Goal: Feedback & Contribution: Contribute content

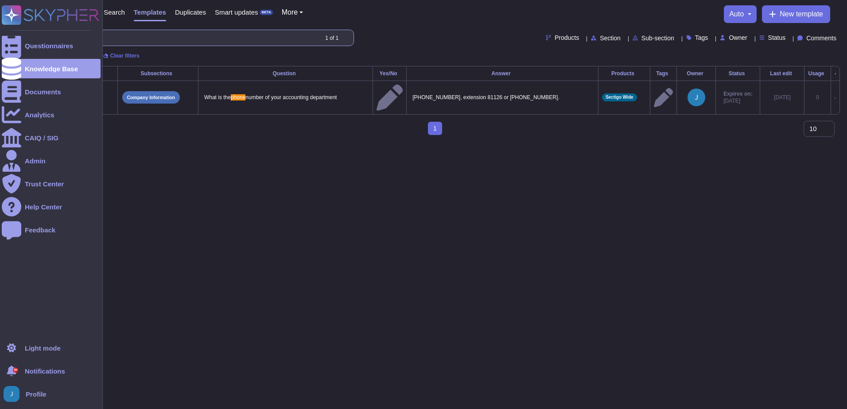
drag, startPoint x: 104, startPoint y: 36, endPoint x: 17, endPoint y: 29, distance: 87.1
click at [3, 30] on div "Questionnaires Knowledge Base Documents Analytics CAIQ / SIG Admin Trust Center…" at bounding box center [423, 71] width 847 height 142
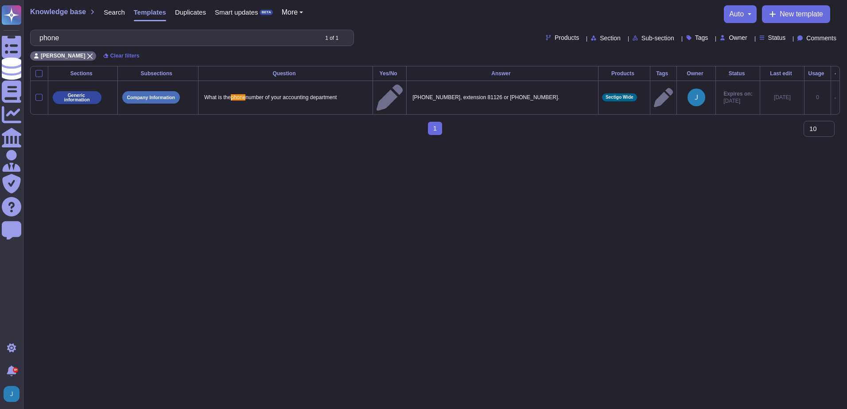
click at [121, 12] on span "Search" at bounding box center [114, 12] width 21 height 7
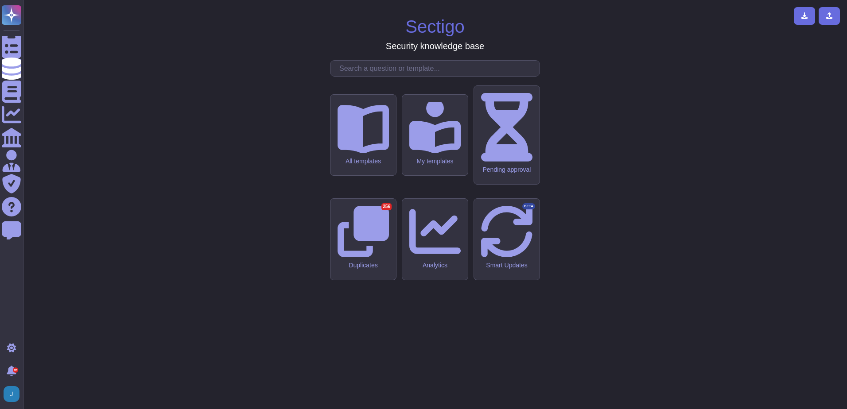
click at [464, 76] on input "text" at bounding box center [437, 68] width 205 height 15
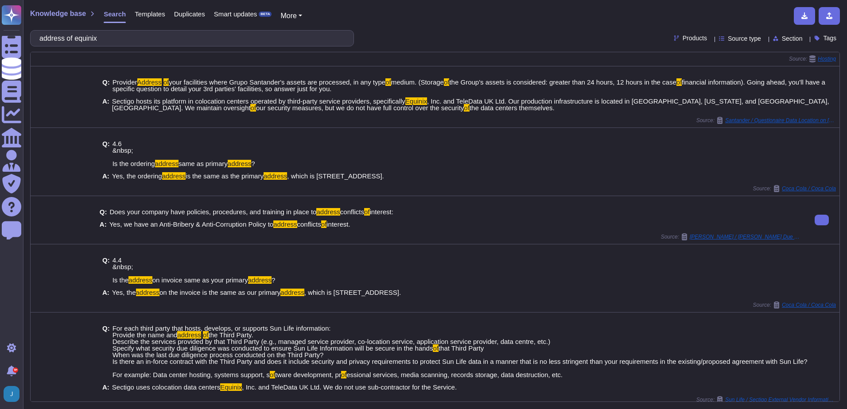
scroll to position [143, 0]
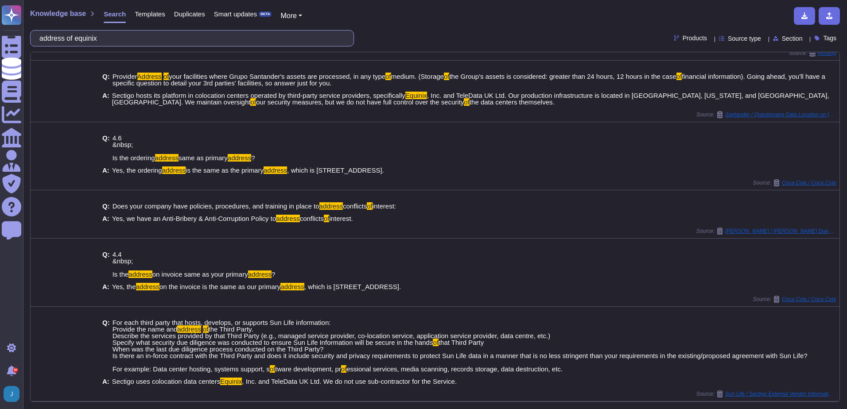
drag, startPoint x: 80, startPoint y: 38, endPoint x: 50, endPoint y: 34, distance: 29.4
click at [40, 35] on div "address of equinix" at bounding box center [192, 38] width 324 height 16
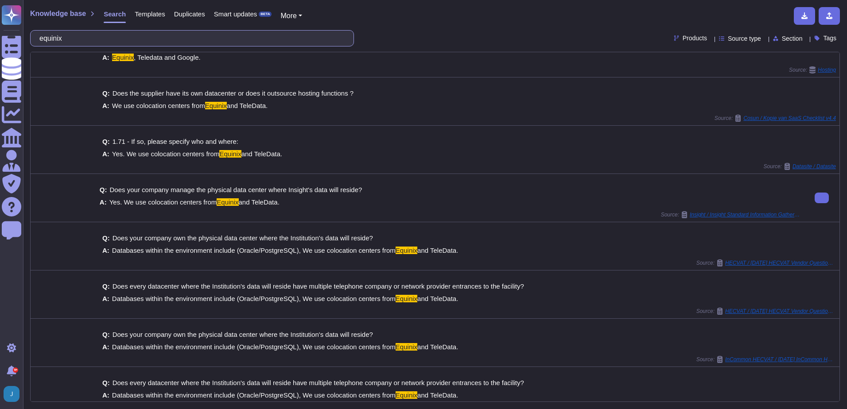
scroll to position [44, 0]
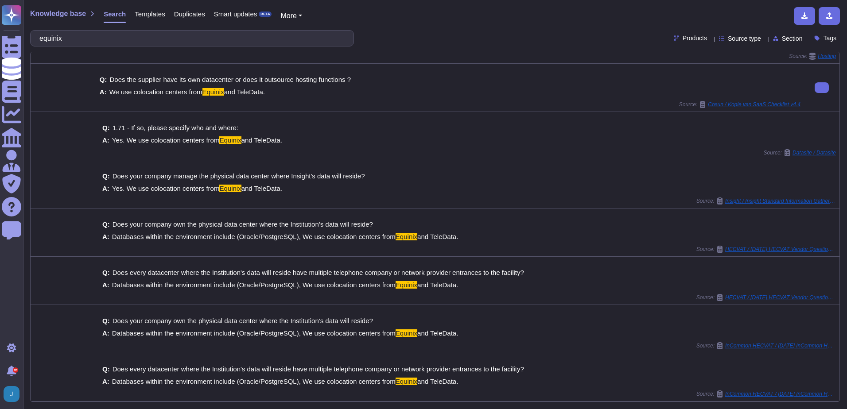
drag, startPoint x: 265, startPoint y: 95, endPoint x: 111, endPoint y: 91, distance: 153.7
click at [111, 91] on div "A: We use colocation centers from Equinix and TeleData." at bounding box center [450, 92] width 701 height 7
copy span "We use colocation centers from Equinix and TeleData."
drag, startPoint x: 103, startPoint y: 46, endPoint x: 73, endPoint y: 36, distance: 31.8
click at [73, 36] on div "equinix" at bounding box center [192, 38] width 324 height 16
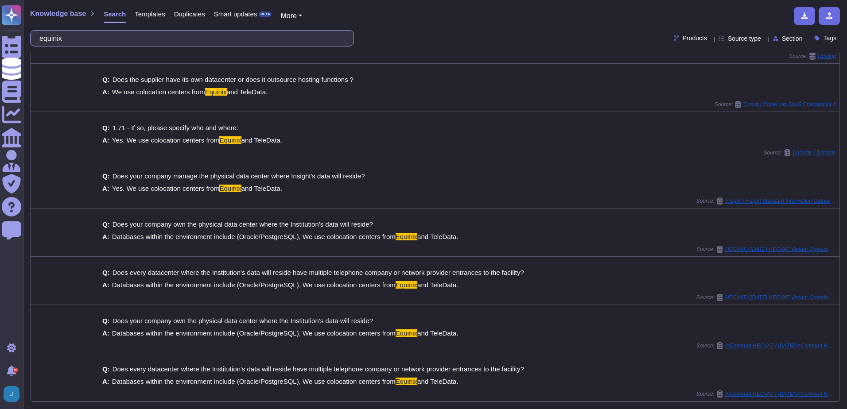
click at [73, 36] on input "equinix" at bounding box center [190, 38] width 310 height 15
click at [63, 37] on input "equinix" at bounding box center [190, 38] width 310 height 15
click at [63, 38] on input "equinix" at bounding box center [190, 38] width 310 height 15
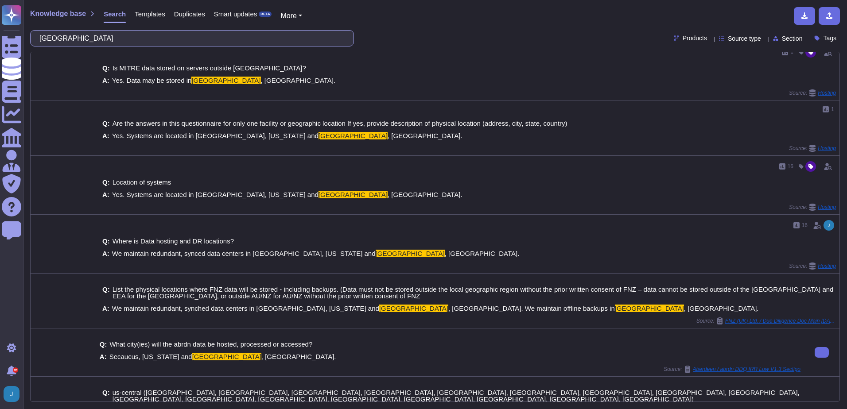
scroll to position [0, 0]
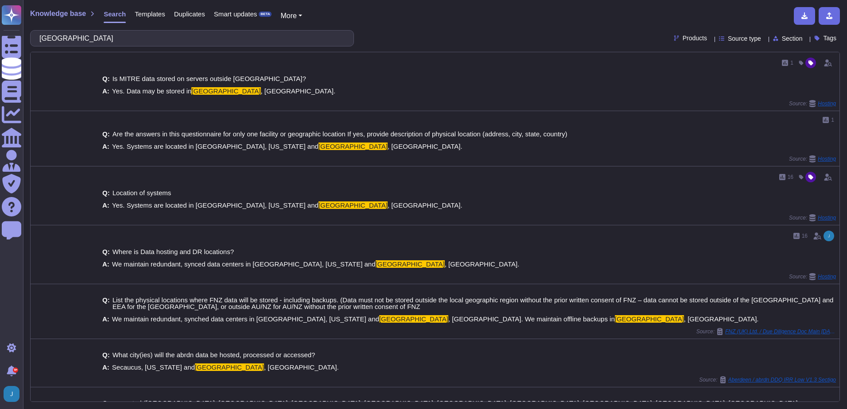
type input "[GEOGRAPHIC_DATA]"
click at [158, 17] on span "Templates" at bounding box center [150, 14] width 30 height 7
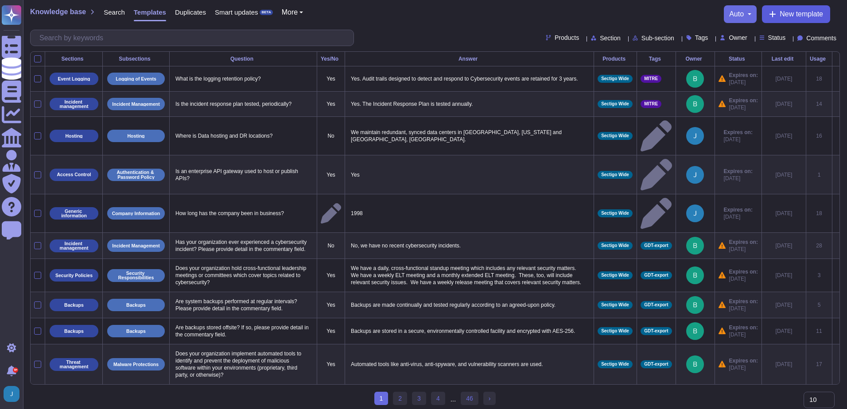
click at [798, 11] on span "New template" at bounding box center [800, 14] width 43 height 7
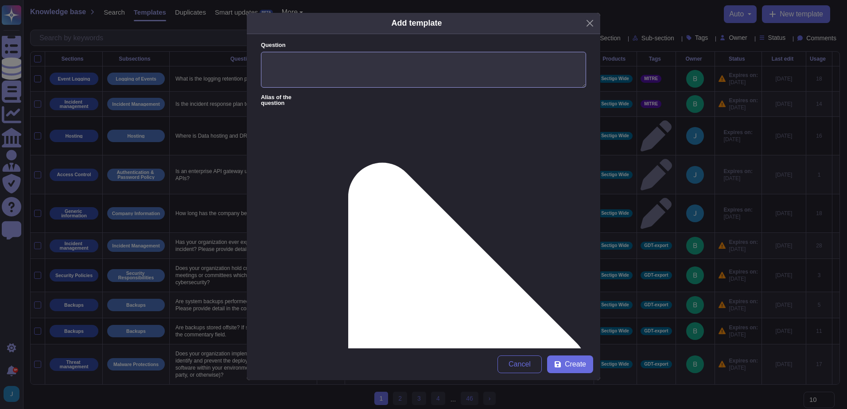
drag, startPoint x: 337, startPoint y: 66, endPoint x: 342, endPoint y: 66, distance: 5.0
click at [338, 66] on textarea "Question" at bounding box center [423, 70] width 325 height 36
type textarea "address for Equinix"
paste textarea "[STREET_ADDRESS]"
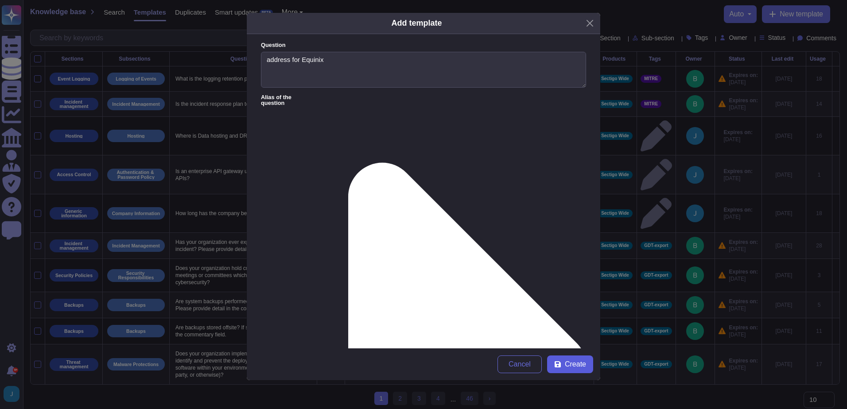
type textarea "[STREET_ADDRESS]"
click at [564, 365] on button "Create" at bounding box center [570, 365] width 46 height 18
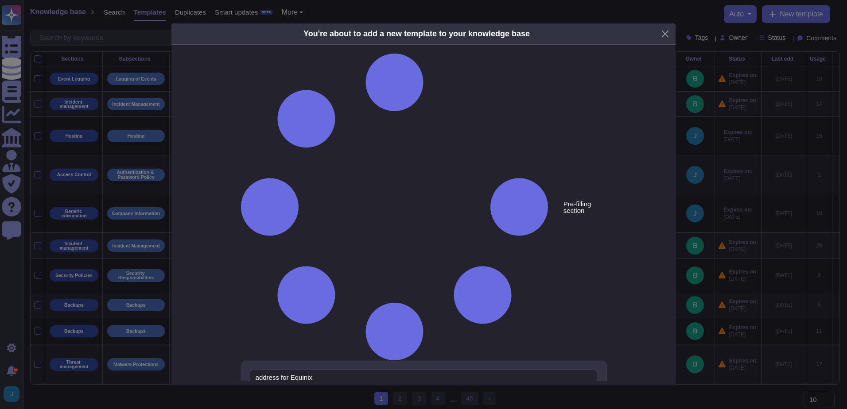
type textarea "address for Equinix"
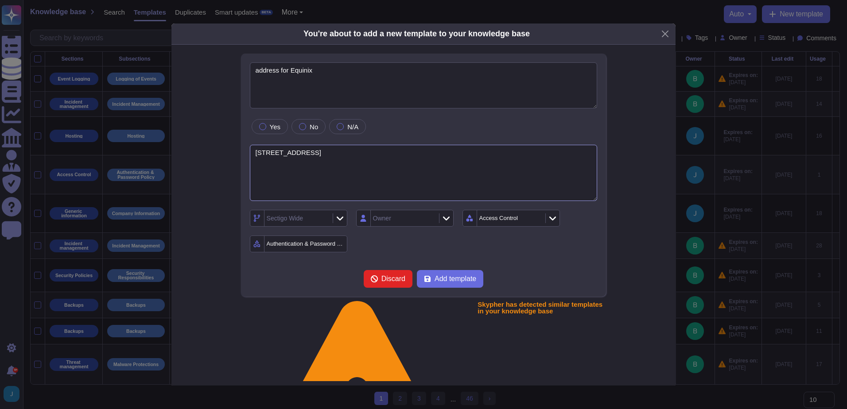
drag, startPoint x: 433, startPoint y: 166, endPoint x: 222, endPoint y: 145, distance: 211.8
click at [222, 145] on div "address for Equinix Yes [STREET_ADDRESS] Sectigo Wide Owner Access Control Auth…" at bounding box center [423, 294] width 457 height 480
paste textarea "Equinix operates multiple data centers in [GEOGRAPHIC_DATA], [GEOGRAPHIC_DATA].…"
type textarea "Equinix operates multiple data centers in [GEOGRAPHIC_DATA], [GEOGRAPHIC_DATA].…"
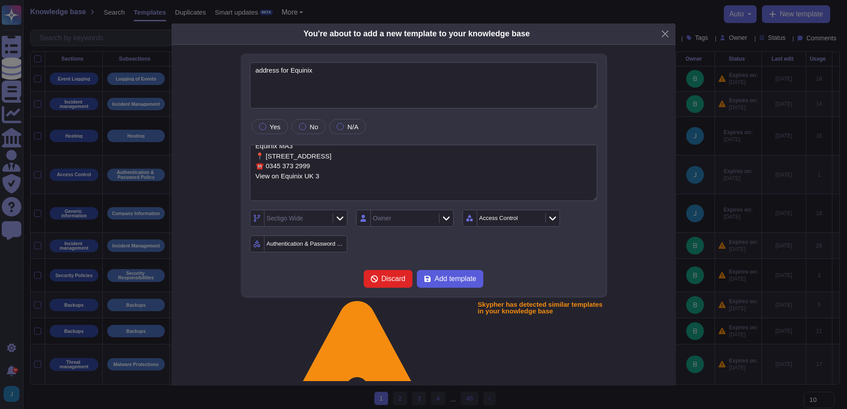
click at [466, 279] on span "Add template" at bounding box center [455, 278] width 42 height 7
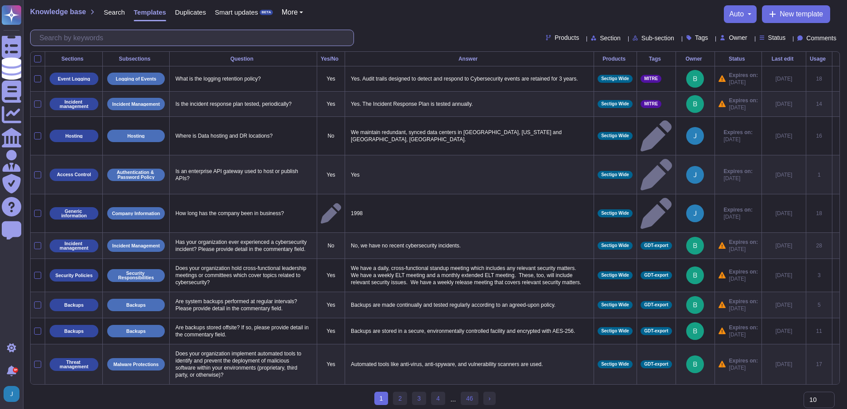
click at [156, 41] on input "text" at bounding box center [194, 37] width 318 height 15
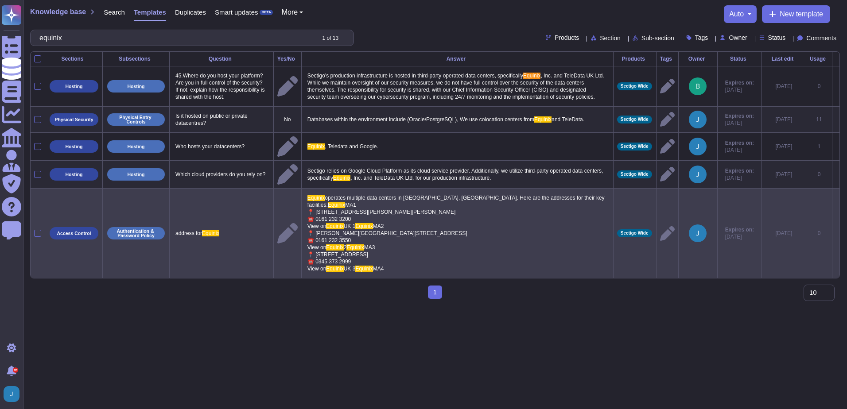
type input "equinix"
click at [836, 234] on icon at bounding box center [836, 234] width 0 height 0
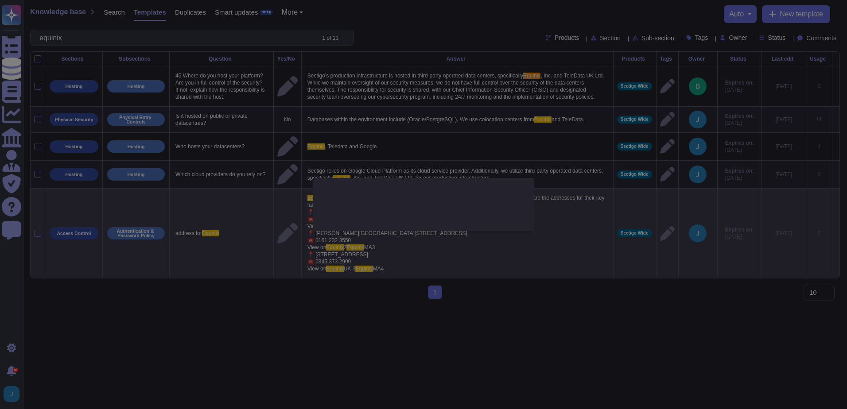
type textarea "address for Equinix"
type textarea "Equinix operates multiple data centers in [GEOGRAPHIC_DATA], [GEOGRAPHIC_DATA].…"
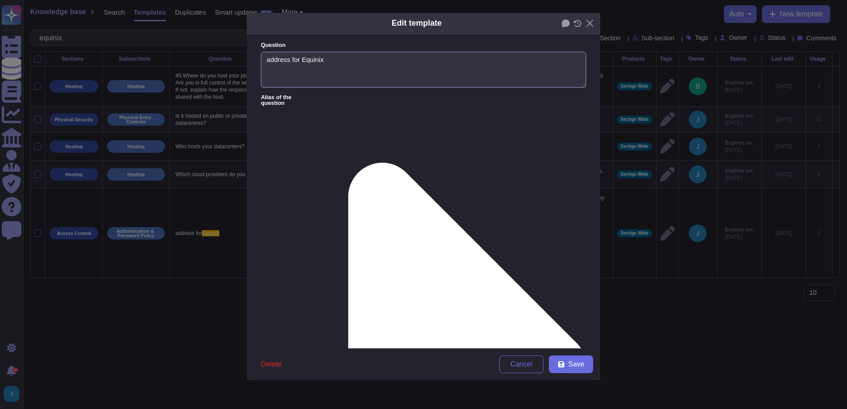
click at [318, 62] on textarea "address for Equinix" at bounding box center [423, 70] width 325 height 36
type textarea "address for Teled"
click at [275, 365] on span "Delete" at bounding box center [271, 364] width 20 height 7
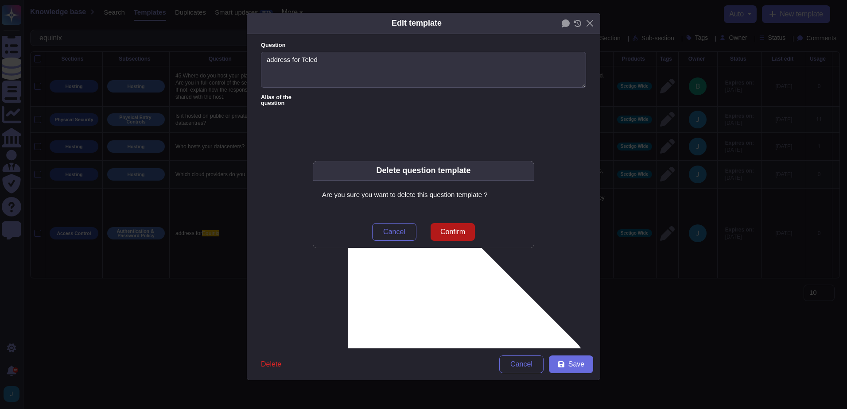
click at [465, 230] on span "Confirm" at bounding box center [452, 231] width 25 height 7
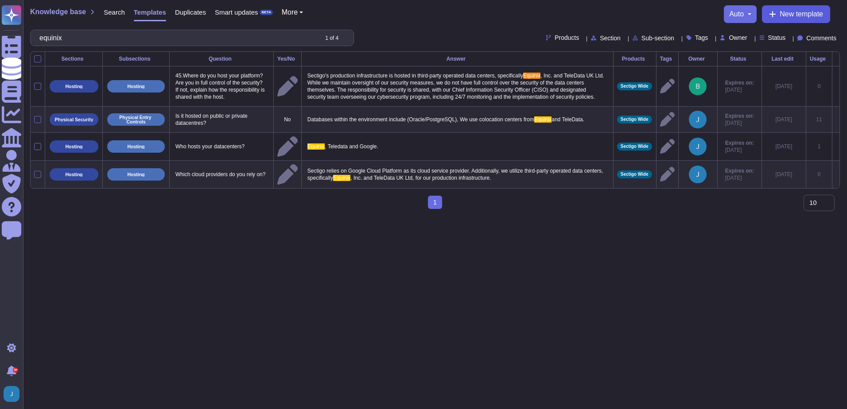
click at [776, 14] on button "New template" at bounding box center [796, 14] width 68 height 18
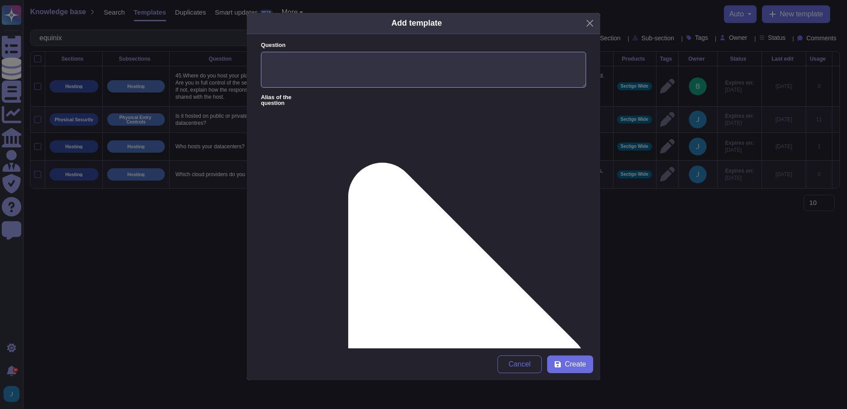
click at [346, 69] on textarea "Question" at bounding box center [423, 70] width 325 height 36
type textarea "Address for Equinix in [GEOGRAPHIC_DATA]"
paste textarea "Equinix operates multiple data centers in [GEOGRAPHIC_DATA], [US_STATE]. Here a…"
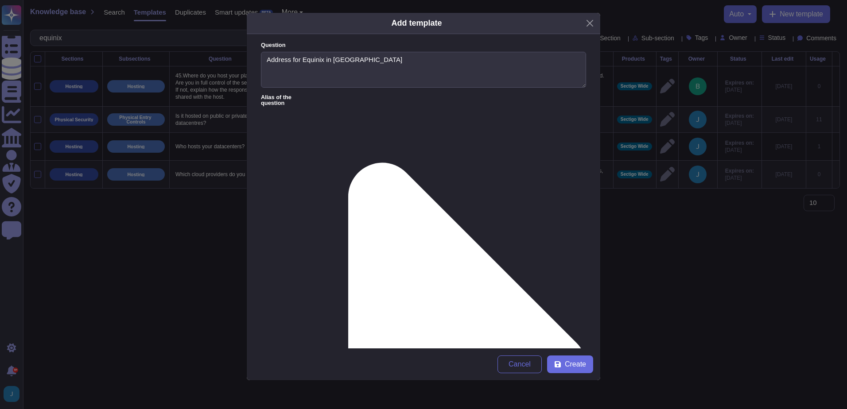
type textarea "Equinix operates multiple data centers in [GEOGRAPHIC_DATA], [US_STATE]. Here a…"
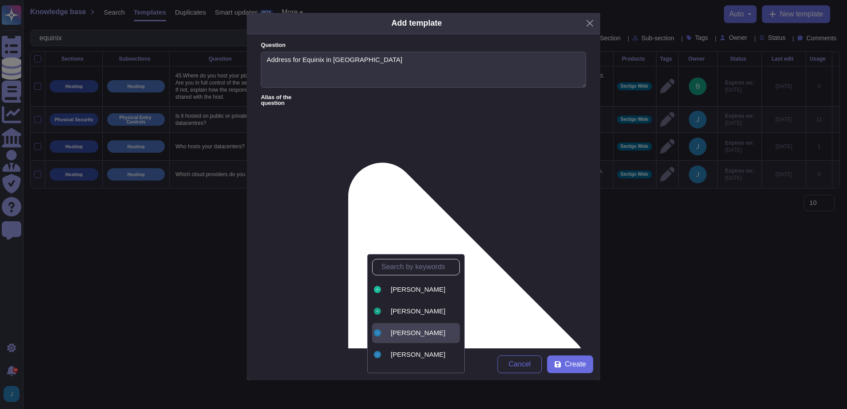
click at [402, 330] on span "[PERSON_NAME]" at bounding box center [418, 333] width 54 height 8
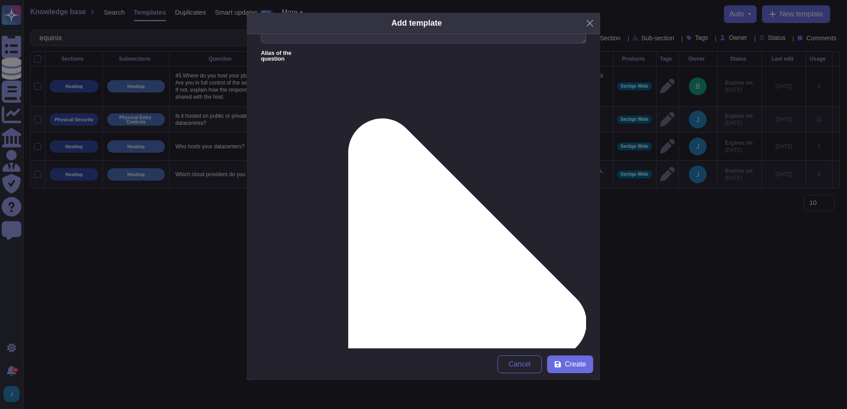
scroll to position [58, 0]
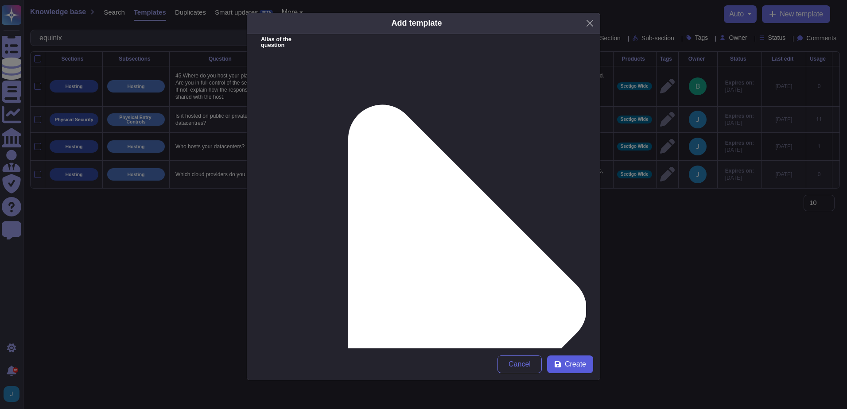
click at [581, 364] on span "Create" at bounding box center [575, 364] width 21 height 7
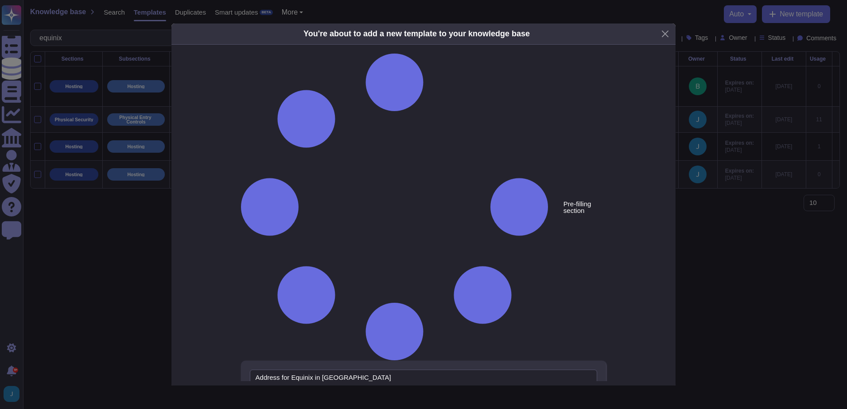
type textarea "Address for Equinix in [GEOGRAPHIC_DATA]"
type textarea "Equinix operates multiple data centers in [GEOGRAPHIC_DATA], [US_STATE]. Here a…"
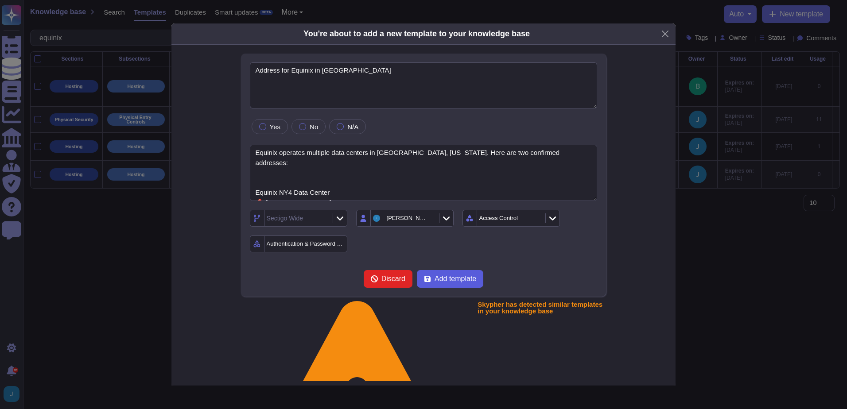
click at [461, 271] on button "Add template" at bounding box center [450, 279] width 66 height 18
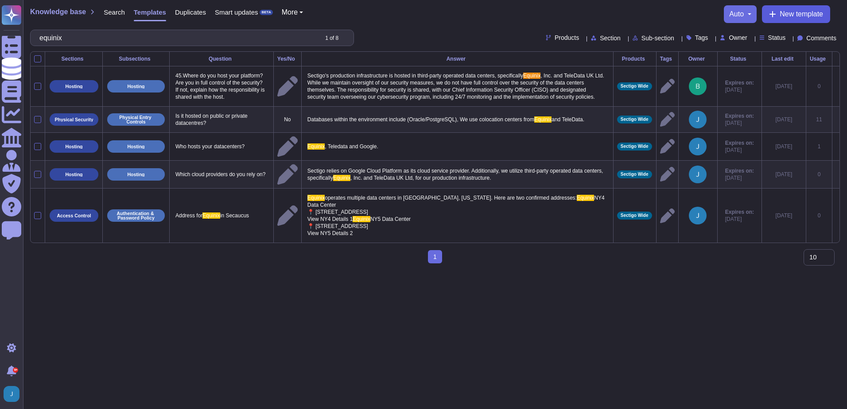
click at [786, 15] on span "New template" at bounding box center [800, 14] width 43 height 7
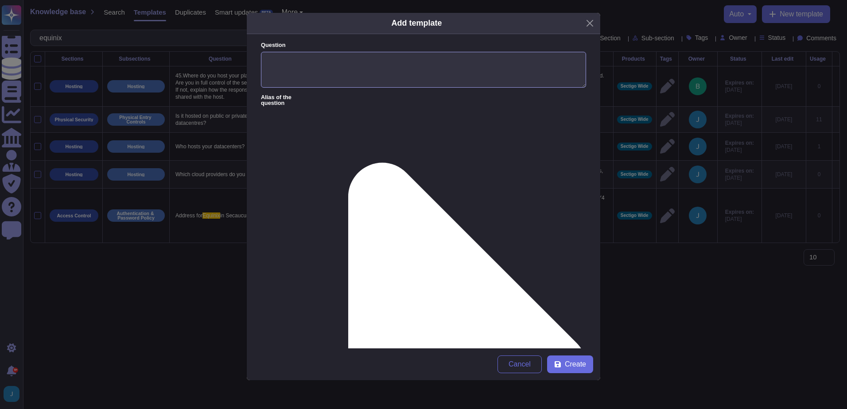
click at [327, 70] on textarea "Question" at bounding box center [423, 70] width 325 height 36
type textarea "address for Teledata"
paste textarea "Equinix NY4 Data Center; [STREET_ADDRESS]"
drag, startPoint x: 522, startPoint y: 129, endPoint x: 10, endPoint y: 130, distance: 511.5
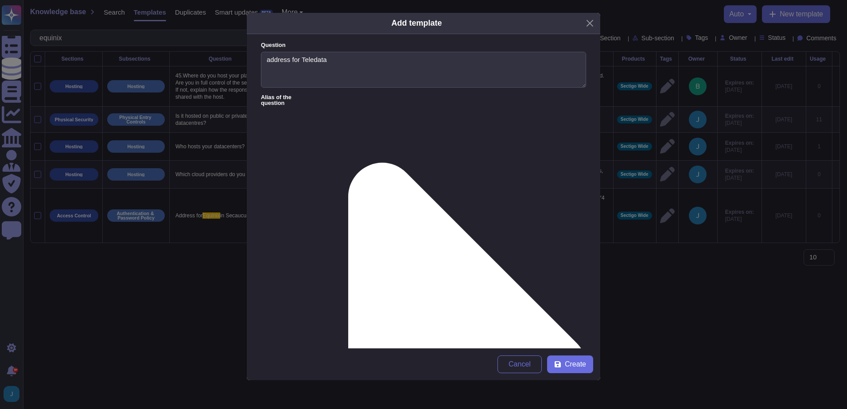
click at [17, 129] on div "Add template Question address for Teledata Alias of the question Answer Equinix…" at bounding box center [423, 204] width 847 height 409
paste textarea "Teledata - [STREET_ADDRESS]"
type textarea "Teledata - [STREET_ADDRESS]"
click at [578, 362] on span "Create" at bounding box center [575, 364] width 21 height 7
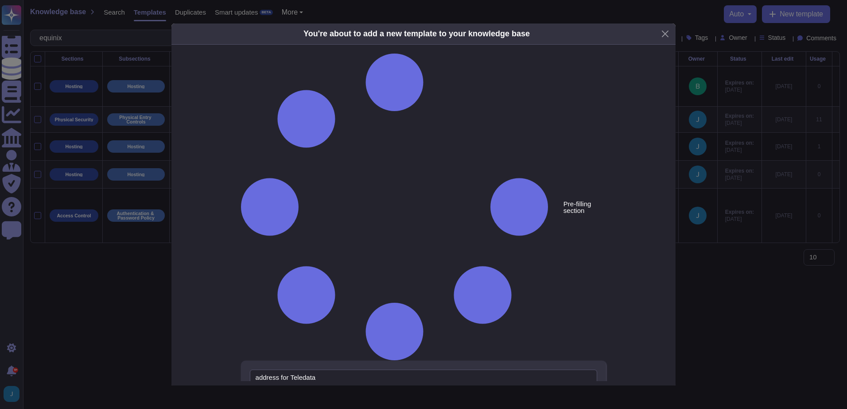
type textarea "address for Teledata"
type textarea "Teledata - [STREET_ADDRESS]"
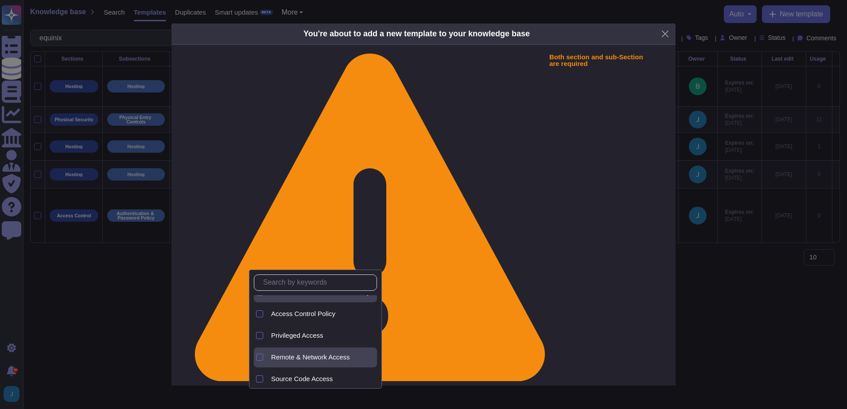
scroll to position [0, 0]
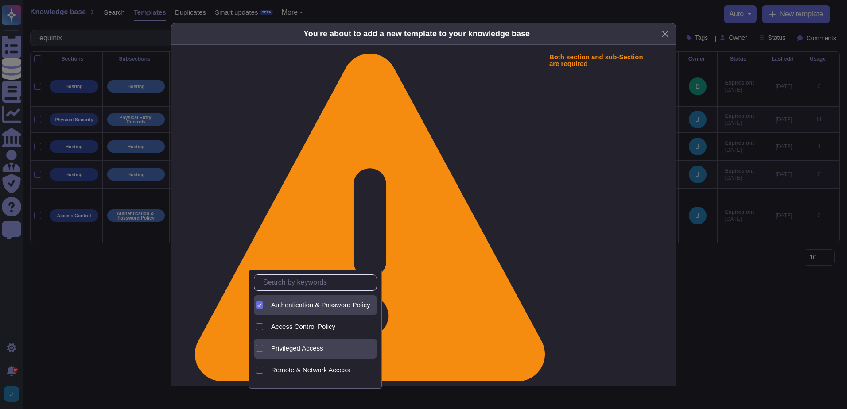
click at [302, 350] on span "Privileged Access" at bounding box center [297, 349] width 52 height 8
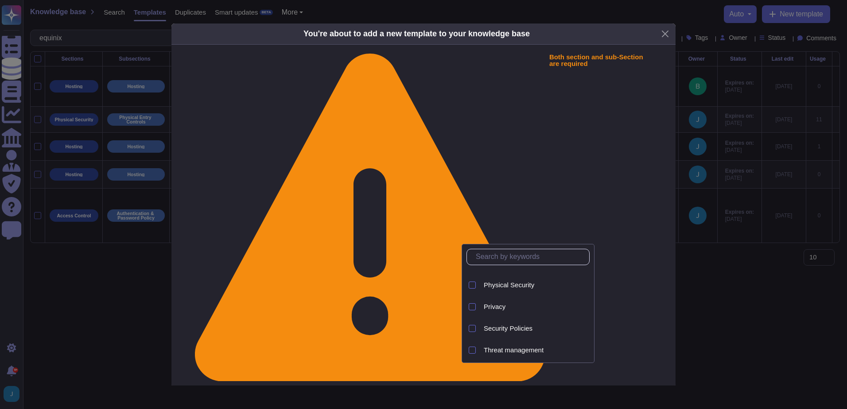
scroll to position [387, 0]
click at [541, 352] on span "Vendor Management" at bounding box center [515, 348] width 62 height 8
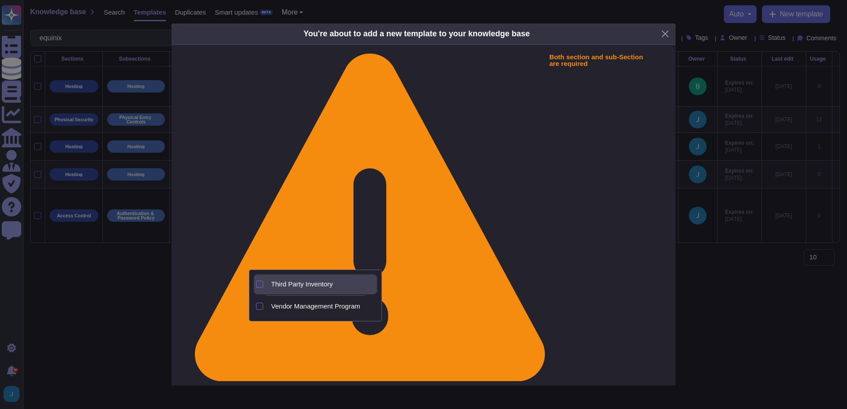
click at [301, 282] on span "Third Party Inventory" at bounding box center [302, 284] width 62 height 8
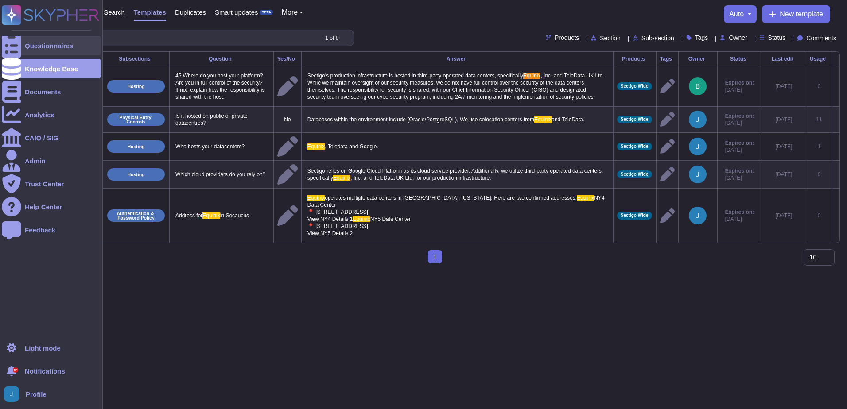
click at [11, 46] on icon at bounding box center [11, 46] width 19 height 26
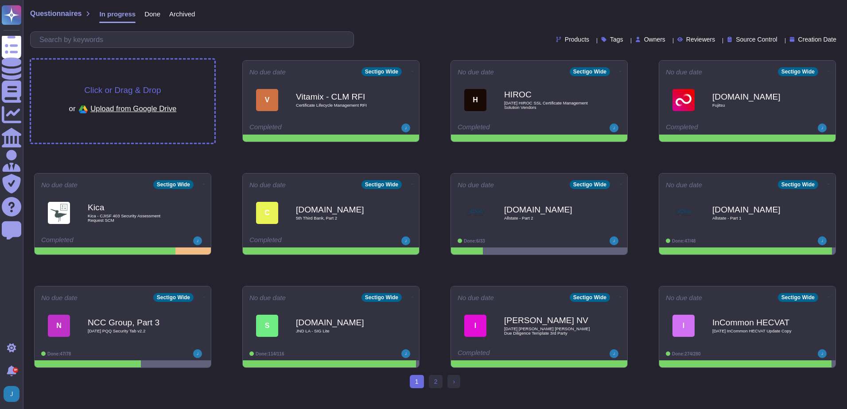
click at [122, 91] on span "Click or Drag & Drop" at bounding box center [122, 90] width 77 height 8
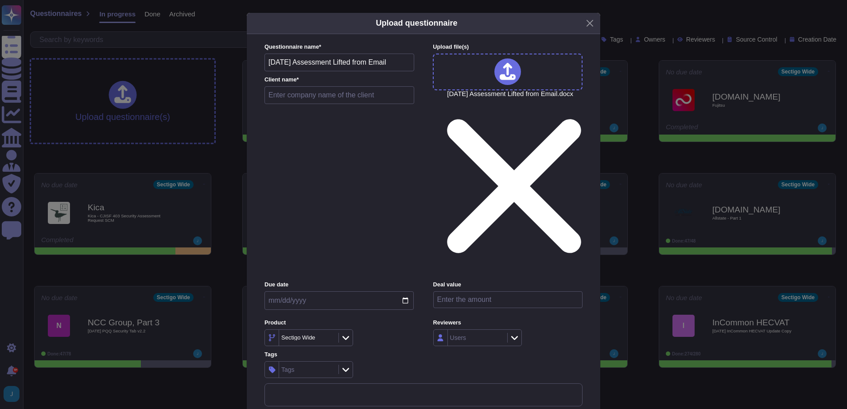
click at [370, 104] on input "text" at bounding box center [339, 95] width 150 height 18
type input "GEN"
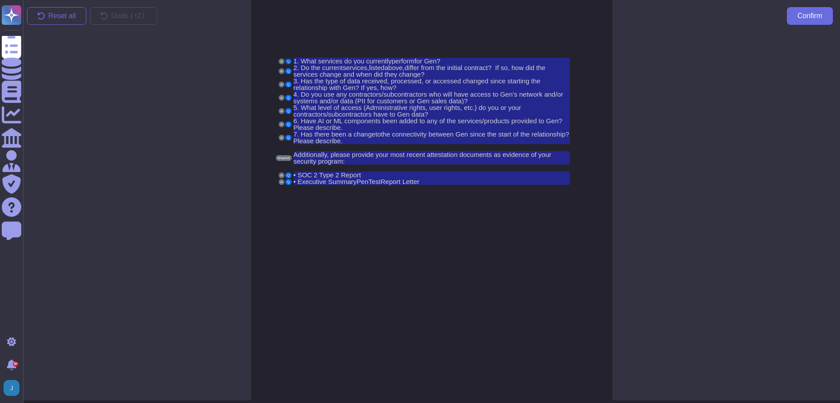
click at [287, 61] on button "Q" at bounding box center [288, 61] width 6 height 6
click at [816, 18] on span "Confirm" at bounding box center [810, 15] width 25 height 7
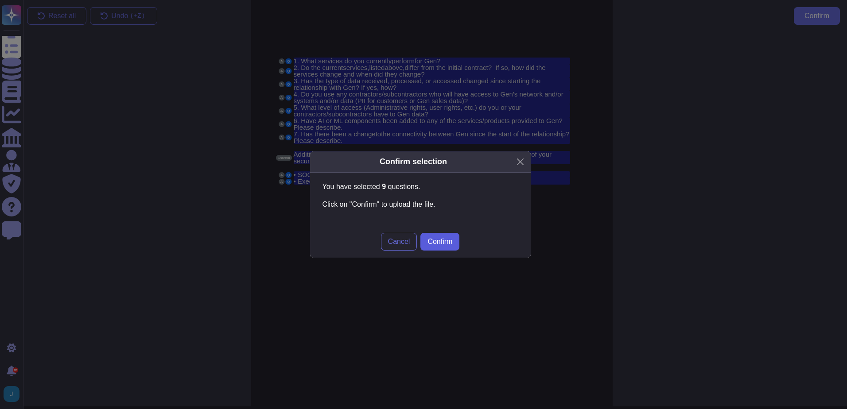
click at [451, 240] on span "Confirm" at bounding box center [439, 241] width 25 height 7
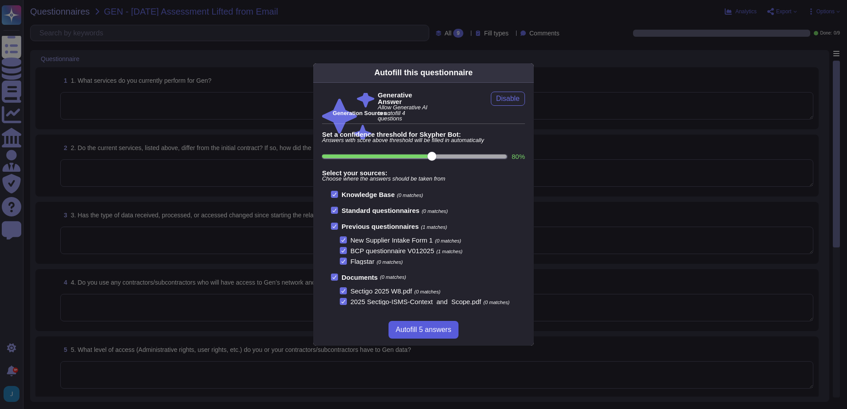
click at [434, 337] on button "Autofill 5 answers" at bounding box center [423, 330] width 70 height 18
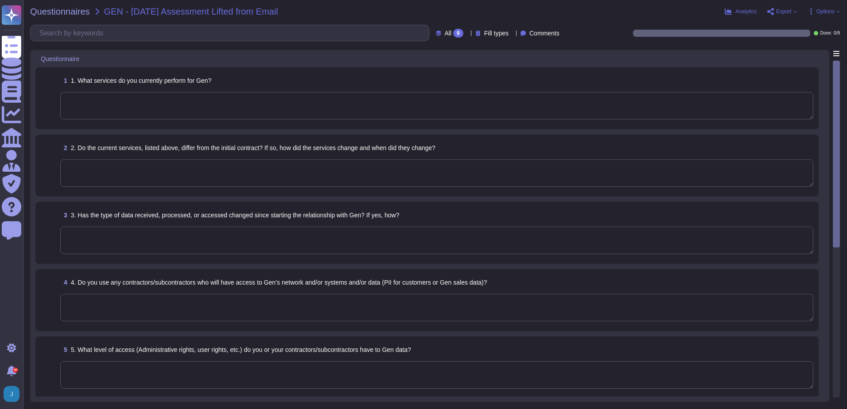
type textarea "No, we do not use subcontractors for this service. Sectigo does not engage subc…"
type textarea "No. We do not use subcontractors for this service."
type textarea "No, our application or system does not use Artificial Intelligence (AI) or Mach…"
type textarea "We have a SOC 2 Type 2 report available, which covers the period from [DATE], t…"
type textarea "The results of our most recent penetration test, conducted on [DATE], are avail…"
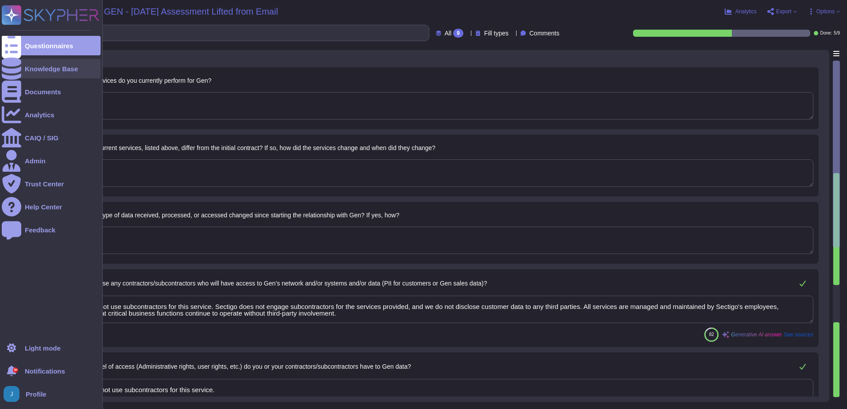
click at [43, 68] on div "Knowledge Base" at bounding box center [51, 69] width 53 height 7
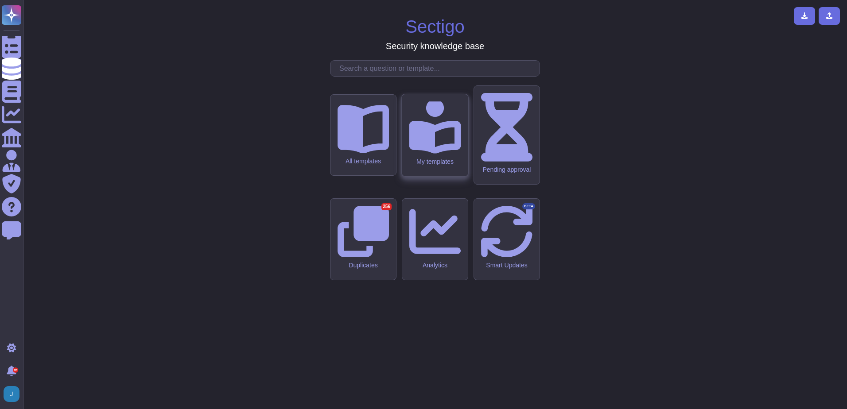
click at [451, 176] on div "My templates" at bounding box center [435, 135] width 66 height 82
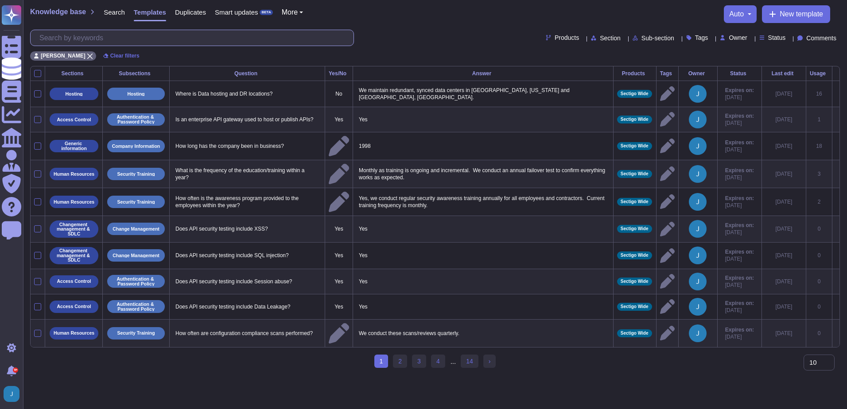
click at [215, 37] on input "text" at bounding box center [194, 37] width 318 height 15
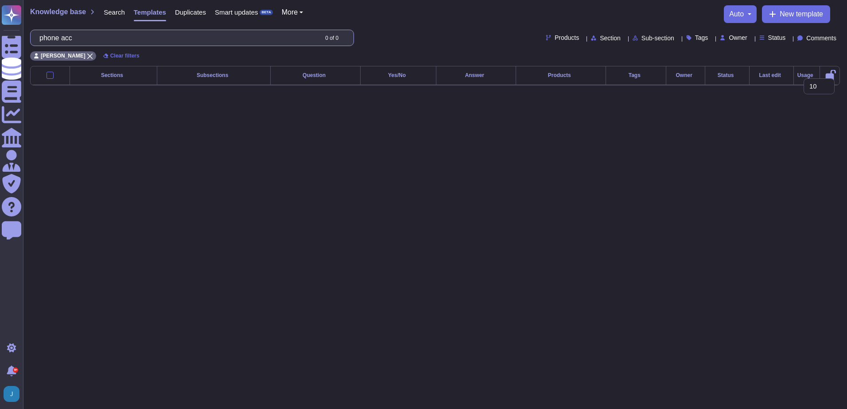
type input "phone acc"
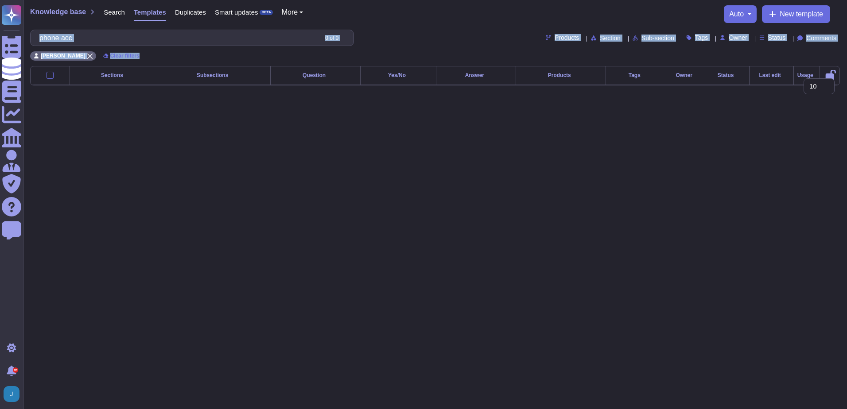
drag, startPoint x: 121, startPoint y: 46, endPoint x: 27, endPoint y: 33, distance: 95.7
click at [27, 33] on div "Knowledge base Search Templates Duplicates Smart updates BETA More auto New tem…" at bounding box center [435, 33] width 824 height 66
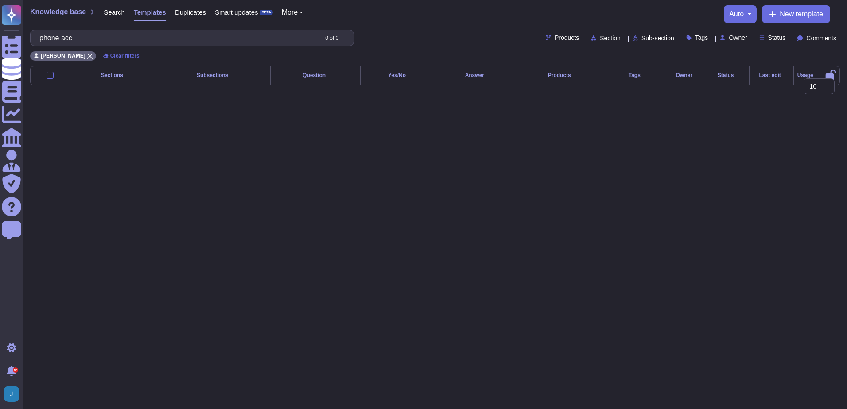
drag, startPoint x: 221, startPoint y: 201, endPoint x: 226, endPoint y: 205, distance: 6.9
click at [226, 100] on html "Questionnaires Knowledge Base Documents Analytics CAIQ / SIG Admin Trust Center…" at bounding box center [423, 50] width 847 height 100
click at [112, 9] on span "Search" at bounding box center [114, 12] width 21 height 7
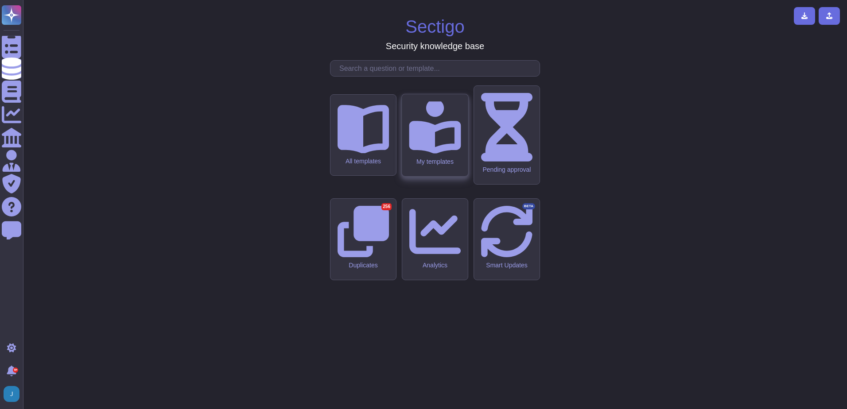
click at [425, 165] on div "My templates" at bounding box center [435, 162] width 52 height 8
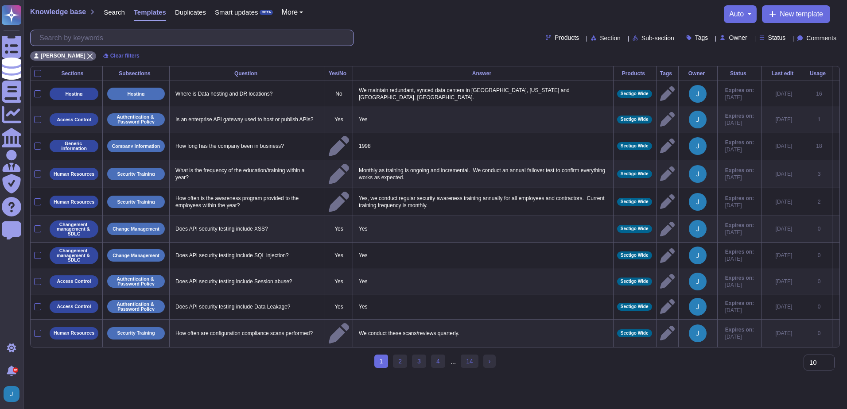
drag, startPoint x: 163, startPoint y: 35, endPoint x: 155, endPoint y: 35, distance: 7.1
click at [159, 35] on input "text" at bounding box center [194, 37] width 318 height 15
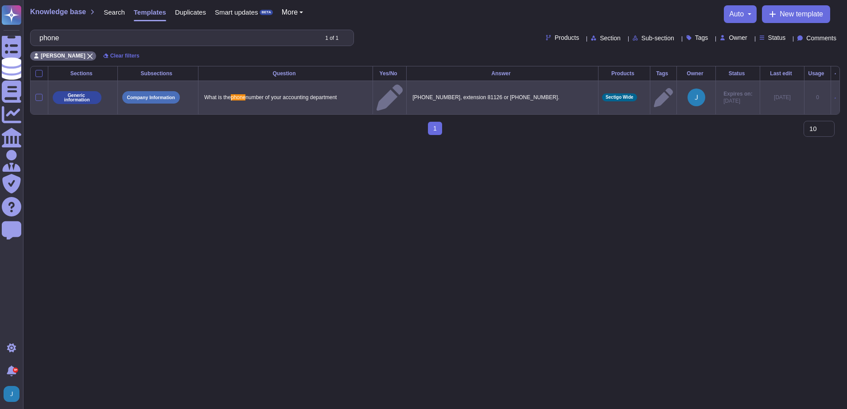
type input "phone"
drag, startPoint x: 571, startPoint y: 94, endPoint x: 416, endPoint y: 93, distance: 155.0
click at [416, 93] on tr "Generic information Company Information What is the phone number of your accoun…" at bounding box center [435, 98] width 809 height 34
copy p "[PHONE_NUMBER], extension 81126 or [PHONE_NUMBER]."
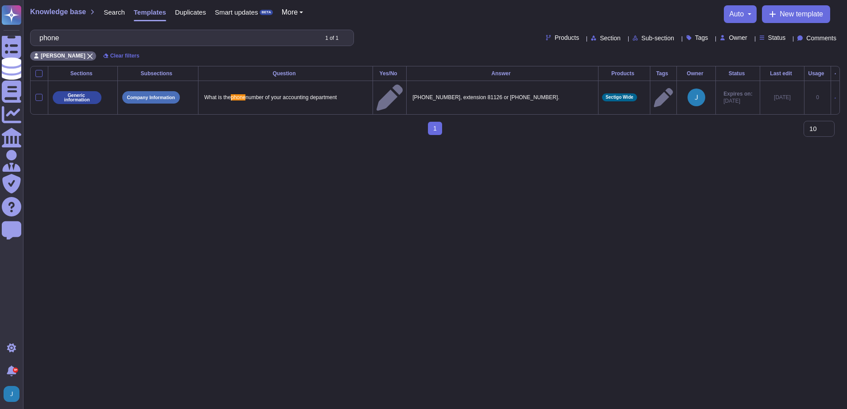
click at [106, 9] on span "Search" at bounding box center [114, 12] width 21 height 7
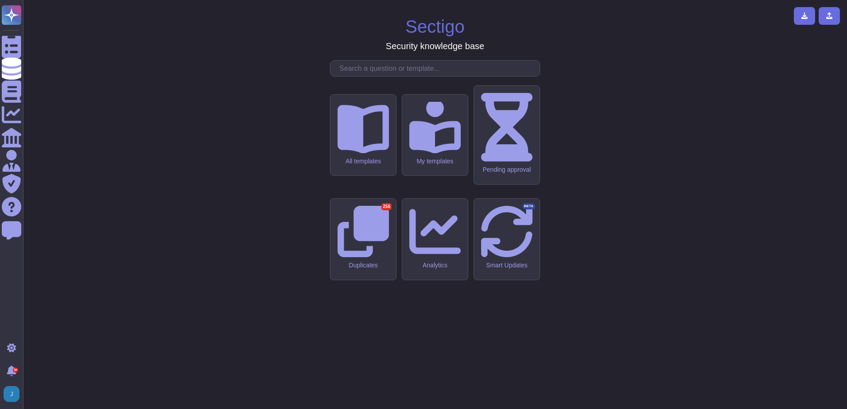
click at [485, 135] on div "Sectigo Security knowledge base All templates My templates Pending approval Dup…" at bounding box center [434, 204] width 809 height 395
click at [480, 76] on input "text" at bounding box center [437, 68] width 205 height 15
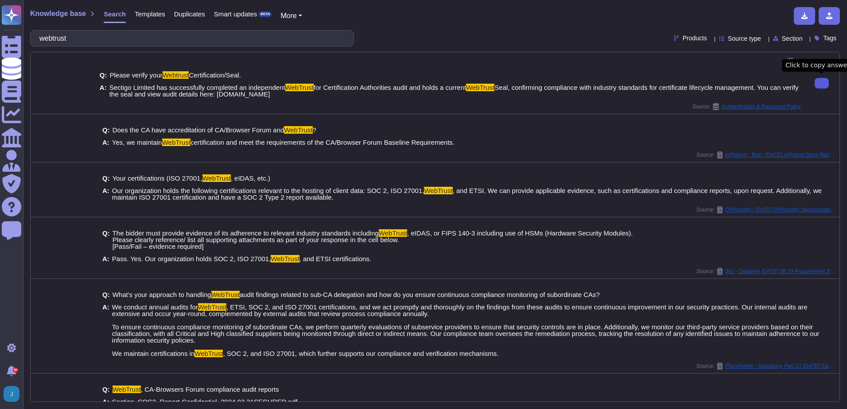
drag, startPoint x: 91, startPoint y: 40, endPoint x: 4, endPoint y: 9, distance: 92.2
click at [0, 9] on html "Questionnaires Knowledge Base Documents Analytics CAIQ / SIG Admin Trust Center…" at bounding box center [423, 204] width 847 height 409
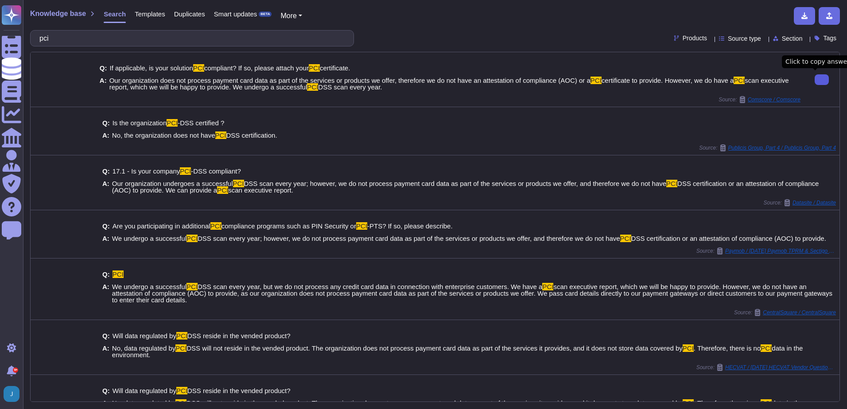
click at [112, 40] on input "pci" at bounding box center [190, 38] width 310 height 15
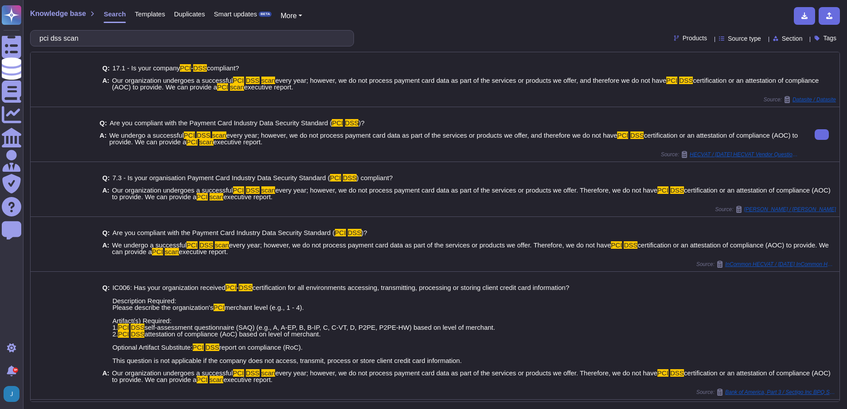
type input "pci dss scan"
drag, startPoint x: 247, startPoint y: 149, endPoint x: 179, endPoint y: 149, distance: 67.3
click at [179, 149] on div "Q: Are you compliant with the Payment Card Industry Data Security Standard ( PC…" at bounding box center [450, 132] width 701 height 37
copy span "a PCI scan executive report."
